Goal: Complete application form

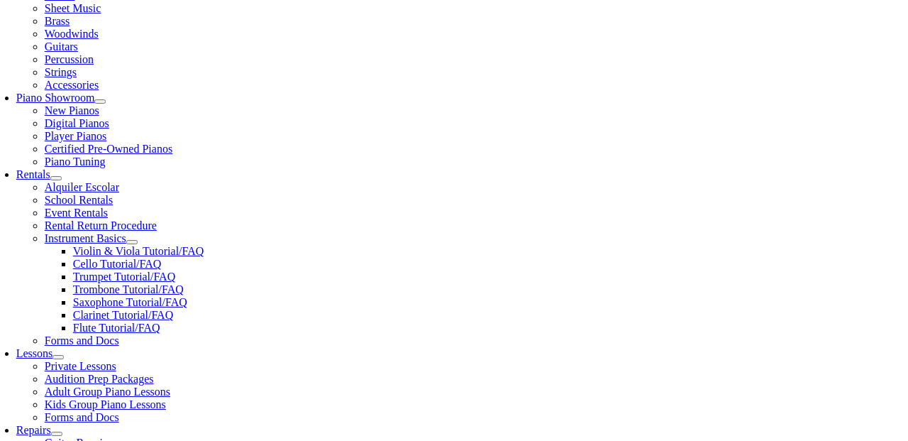
scroll to position [347, 0]
